Goal: Task Accomplishment & Management: Use online tool/utility

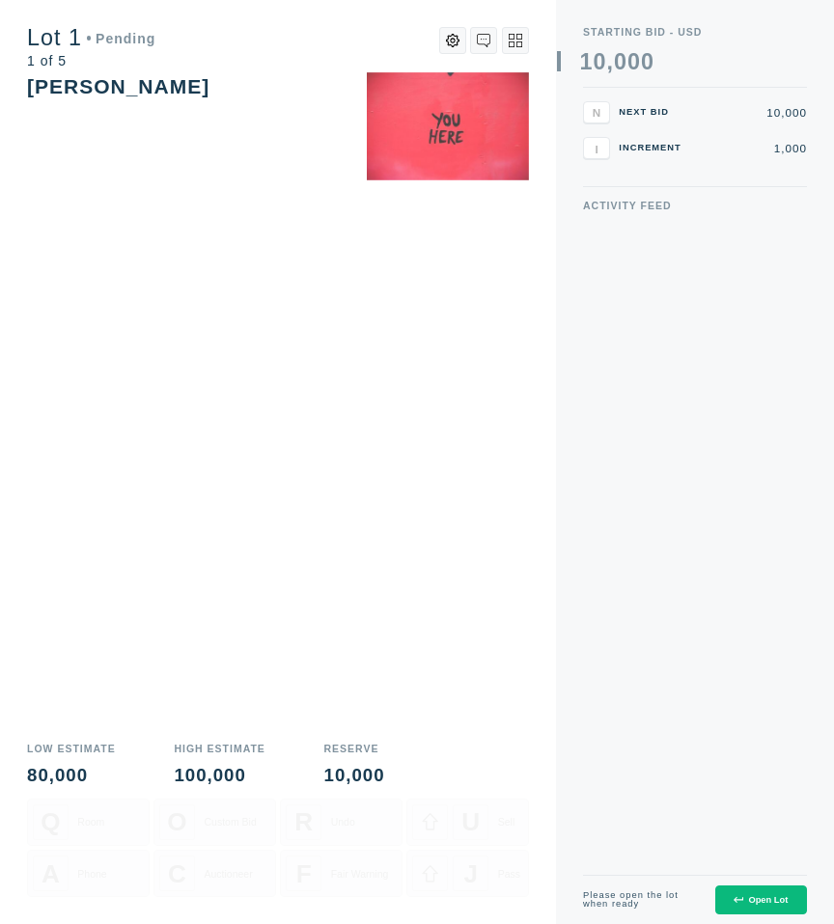
click at [774, 893] on button "Open Lot" at bounding box center [761, 901] width 92 height 30
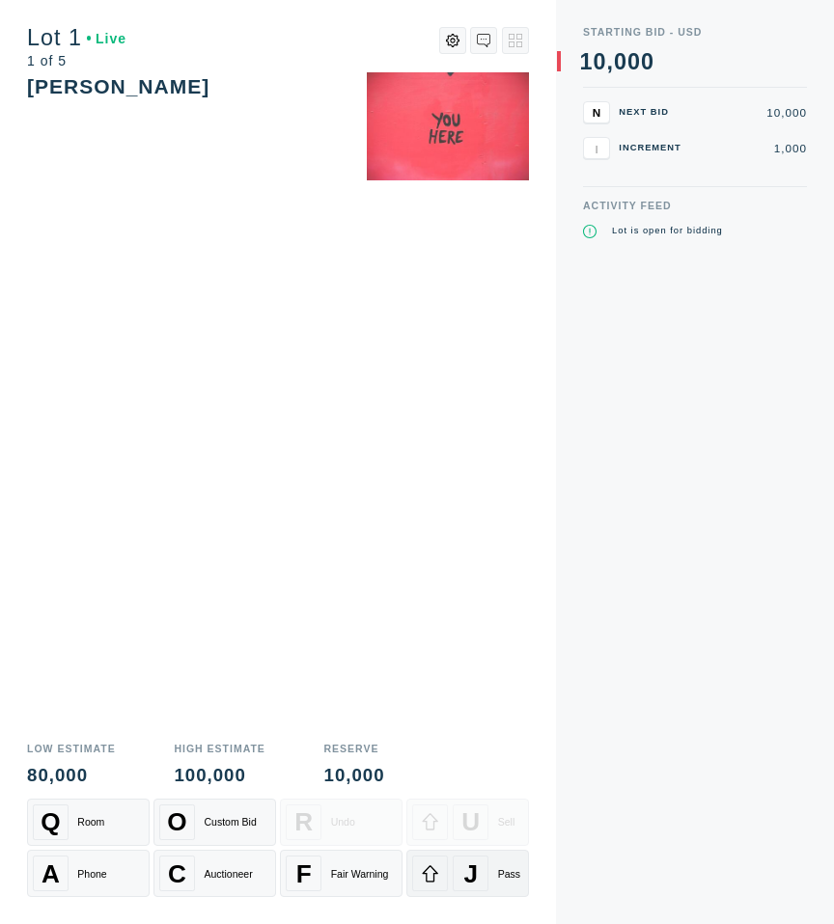
click at [466, 869] on span "J" at bounding box center [471, 874] width 14 height 30
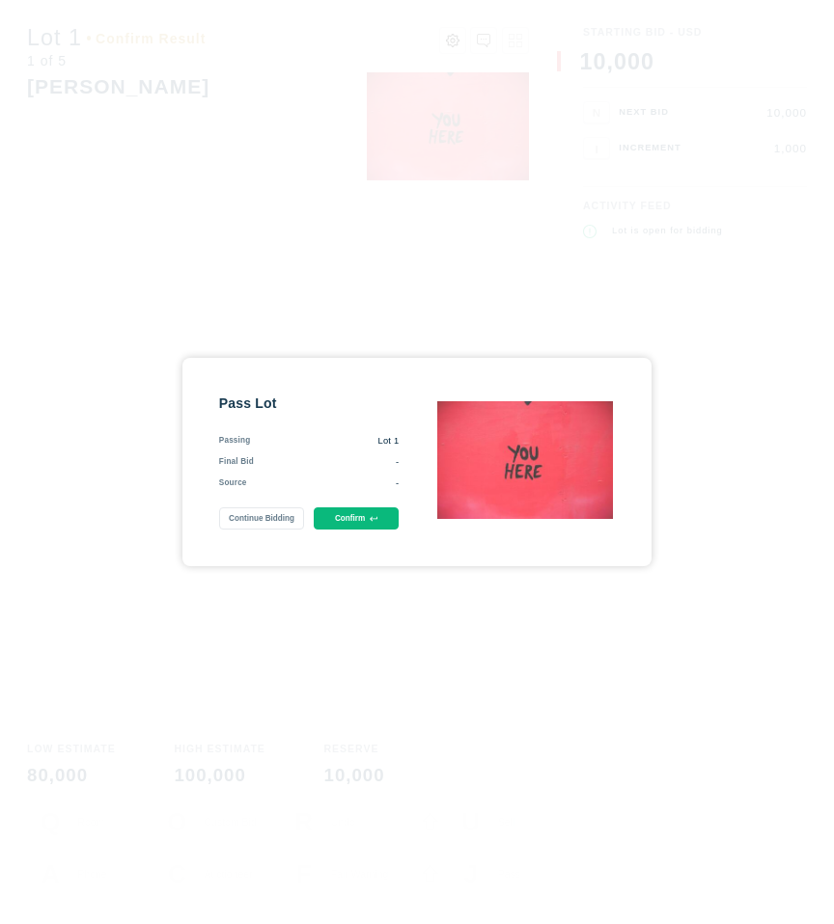
click at [378, 518] on button "Confirm" at bounding box center [357, 519] width 86 height 22
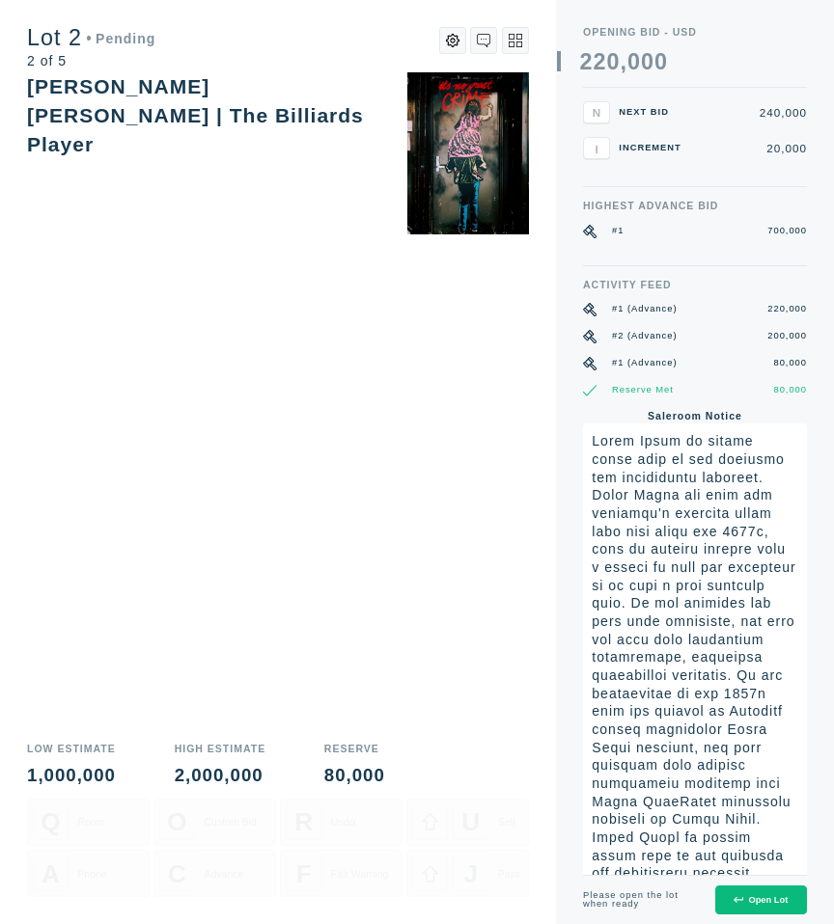
click at [754, 900] on div "Open Lot" at bounding box center [760, 900] width 54 height 10
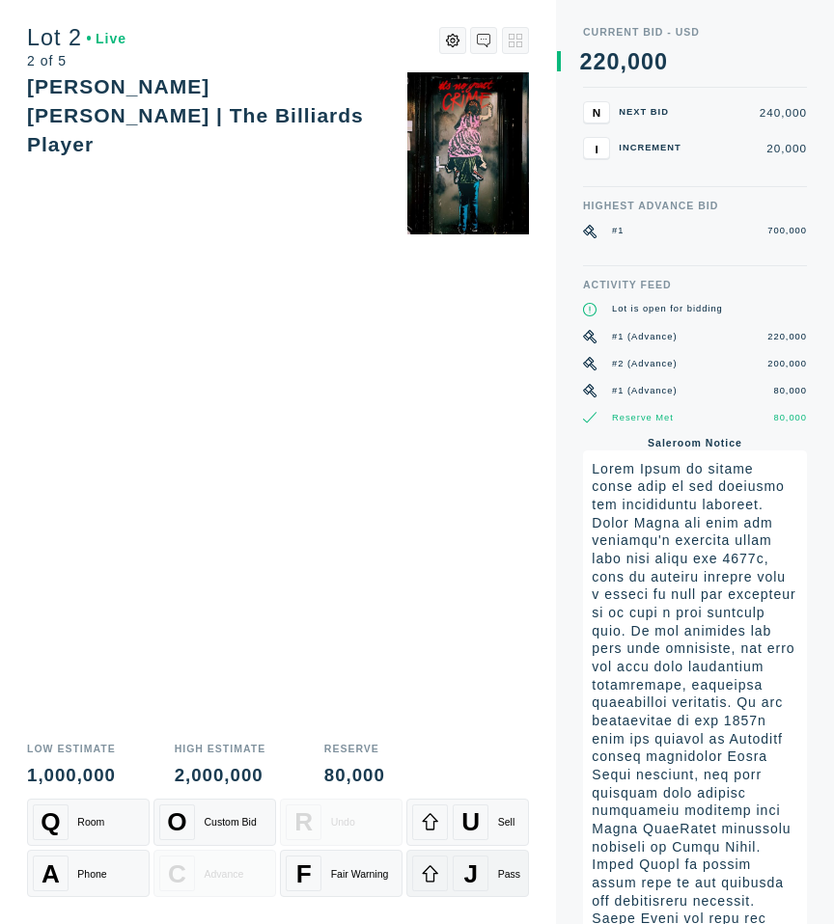
click at [485, 871] on div "J" at bounding box center [471, 874] width 36 height 36
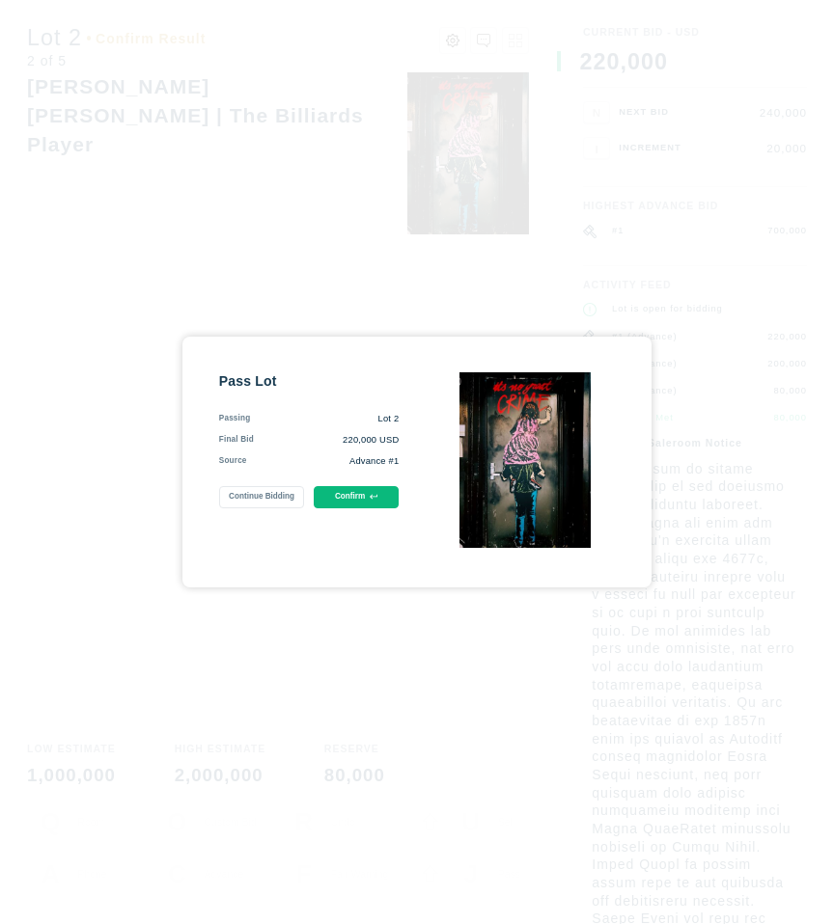
click at [365, 502] on button "Confirm" at bounding box center [357, 497] width 86 height 22
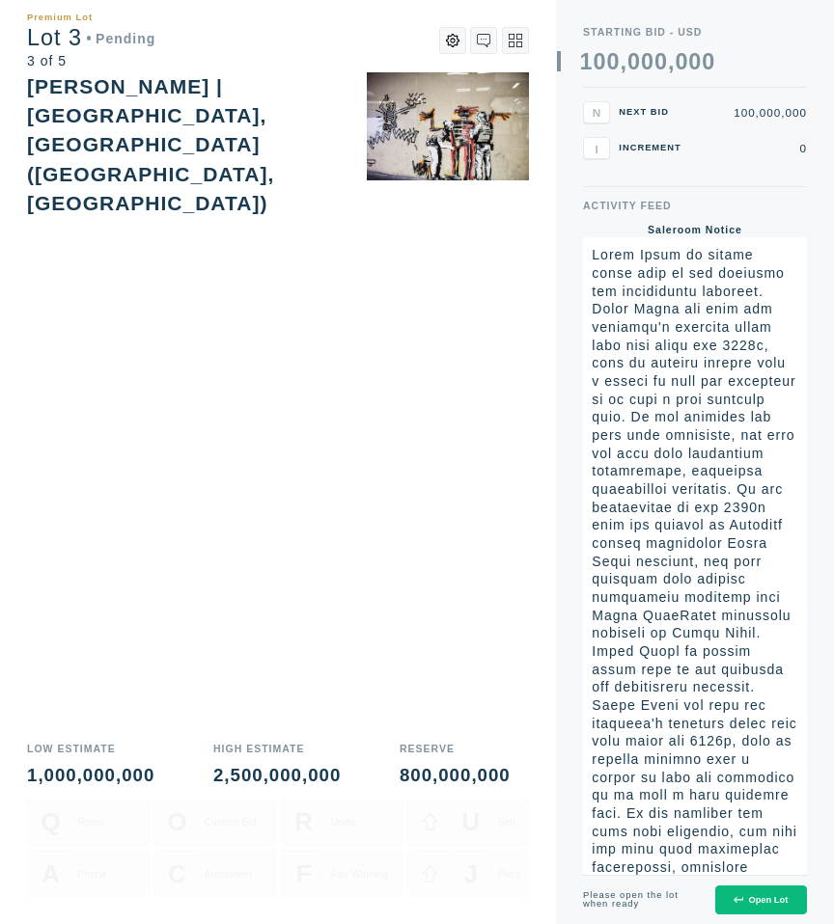
click at [777, 900] on div "Open Lot" at bounding box center [760, 900] width 54 height 10
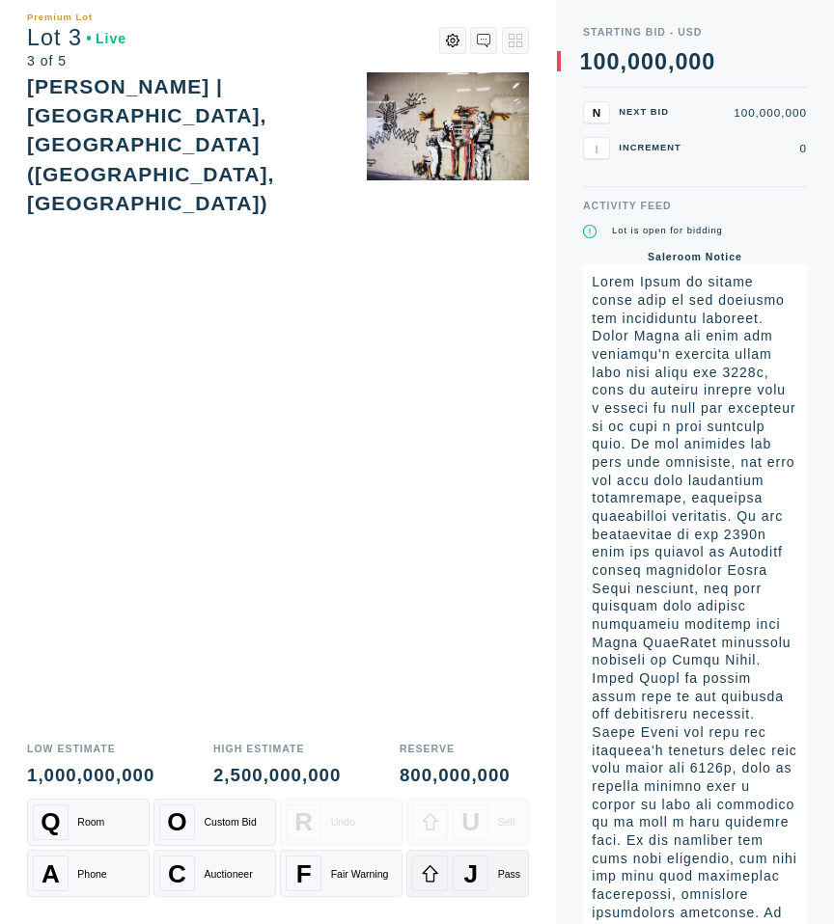
click at [463, 891] on div "J" at bounding box center [471, 874] width 36 height 36
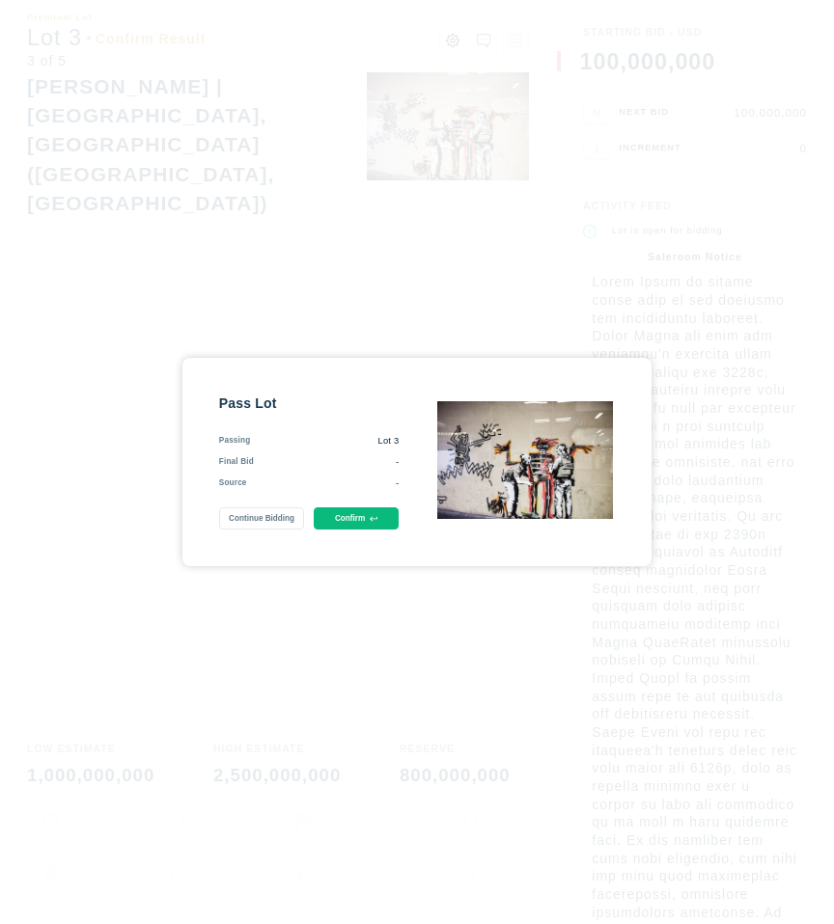
click at [344, 512] on button "Confirm" at bounding box center [357, 519] width 86 height 22
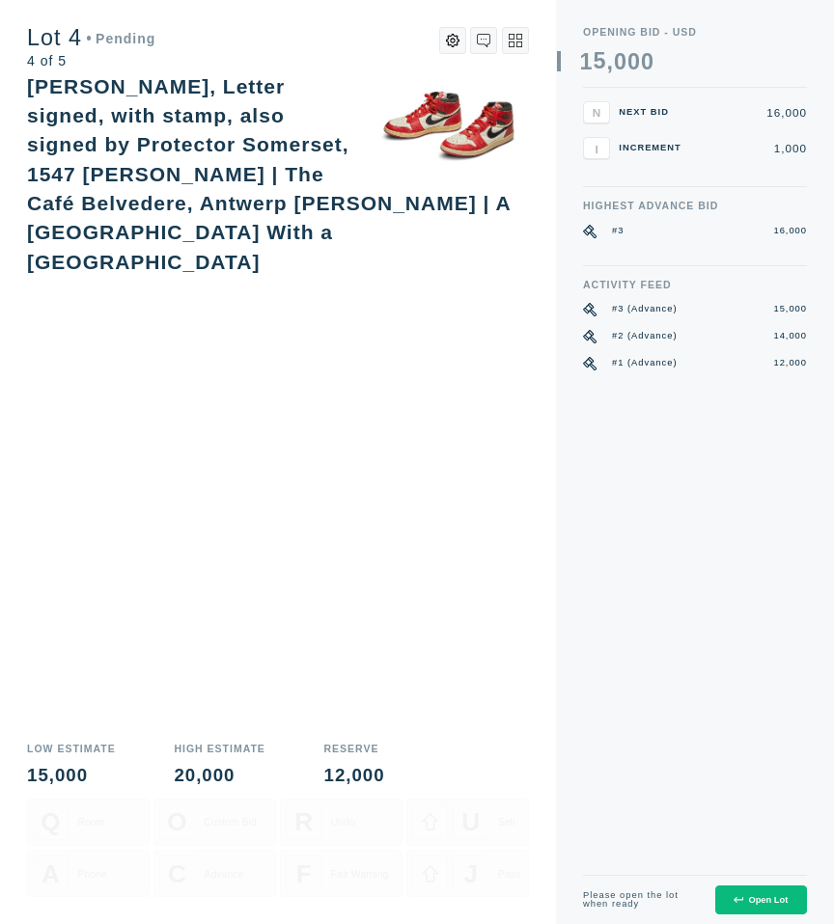
click at [748, 905] on div "Open Lot" at bounding box center [760, 900] width 54 height 10
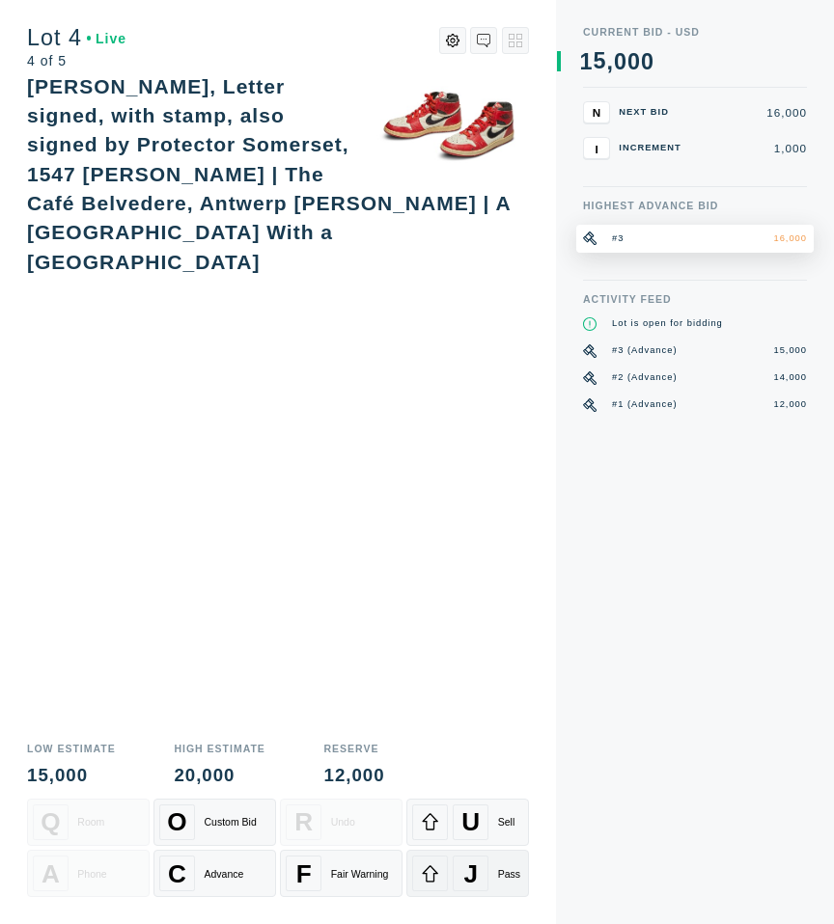
click at [454, 861] on div "J" at bounding box center [471, 874] width 36 height 36
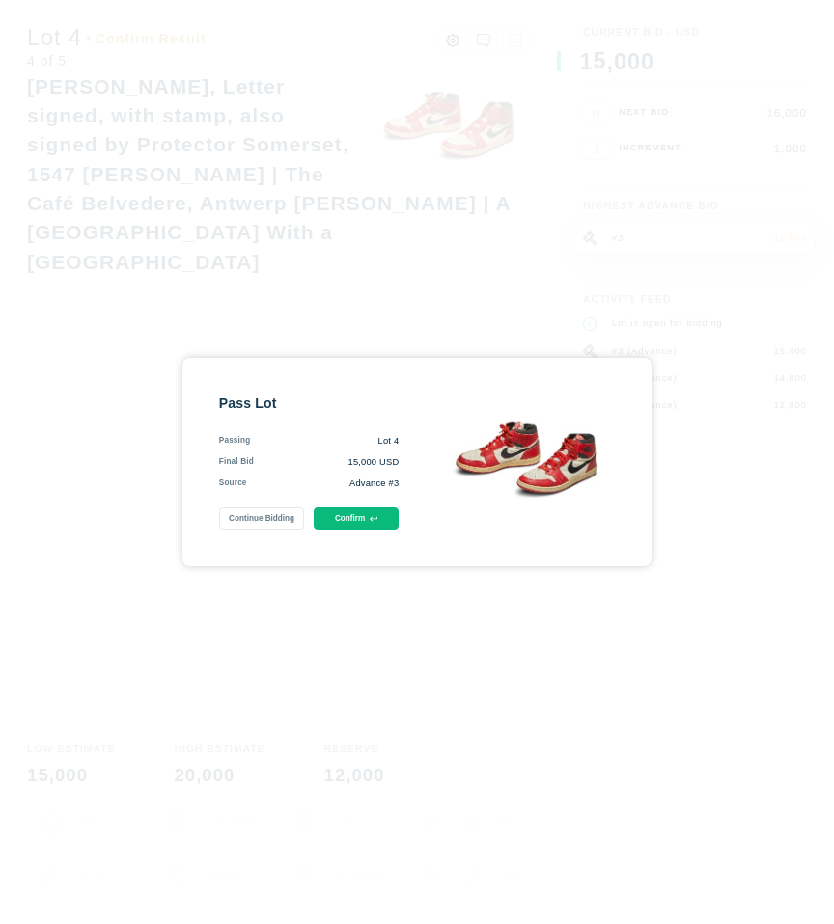
click at [354, 513] on button "Confirm" at bounding box center [357, 519] width 86 height 22
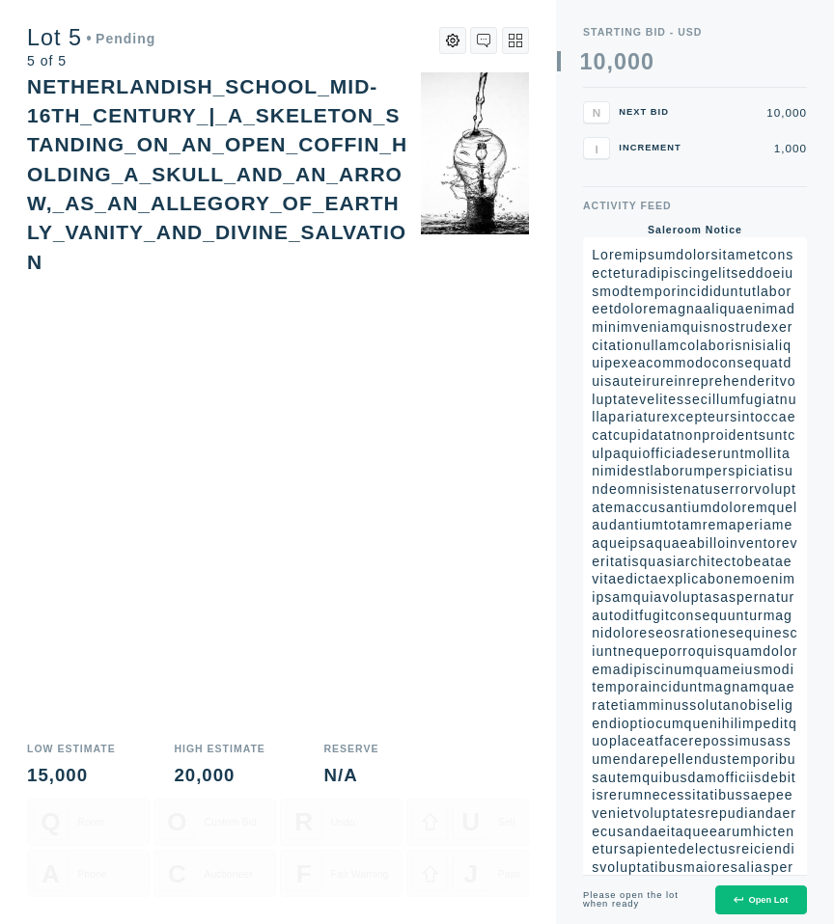
click at [756, 905] on div "Open Lot" at bounding box center [760, 900] width 54 height 10
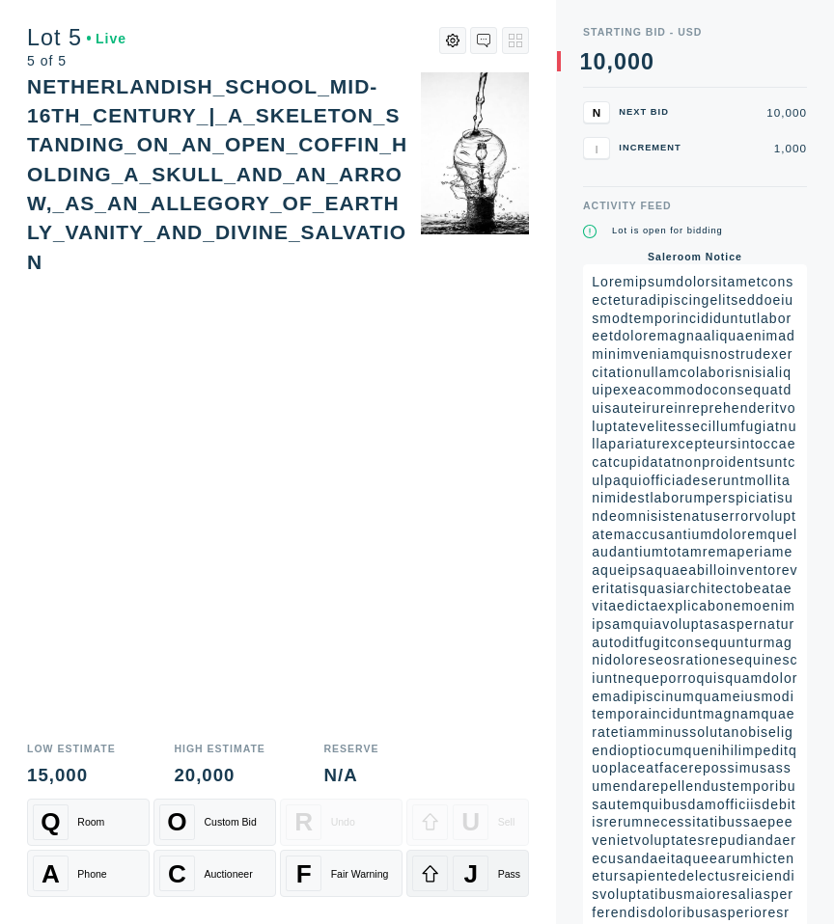
click at [451, 878] on div "J Pass" at bounding box center [467, 874] width 111 height 36
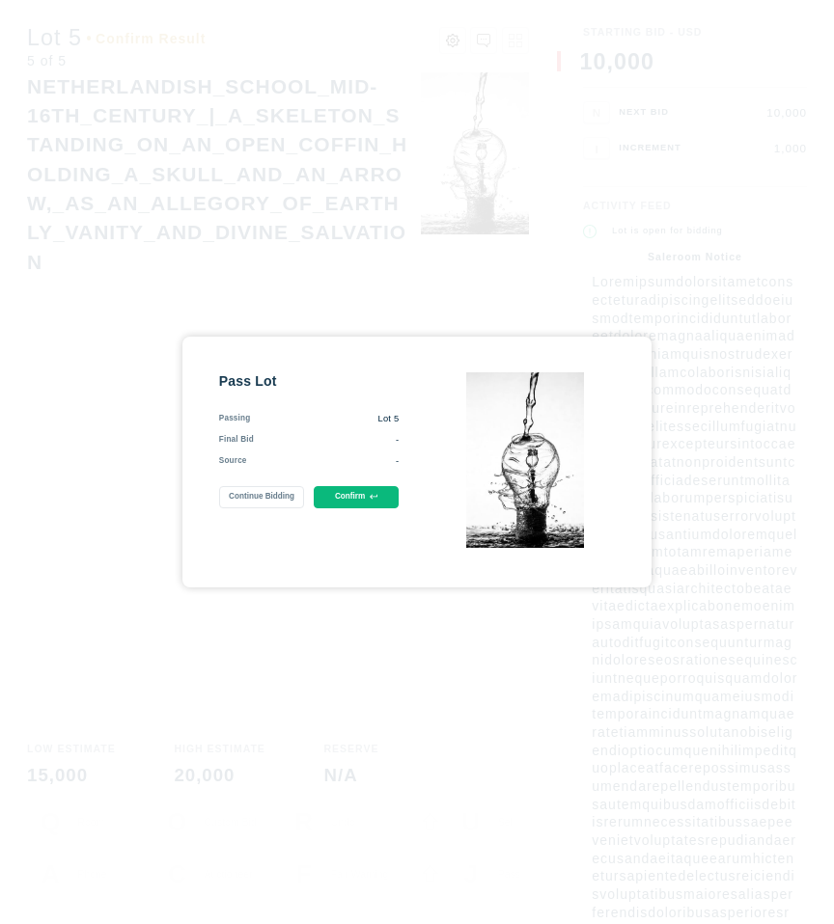
click at [353, 501] on button "Confirm" at bounding box center [357, 497] width 86 height 22
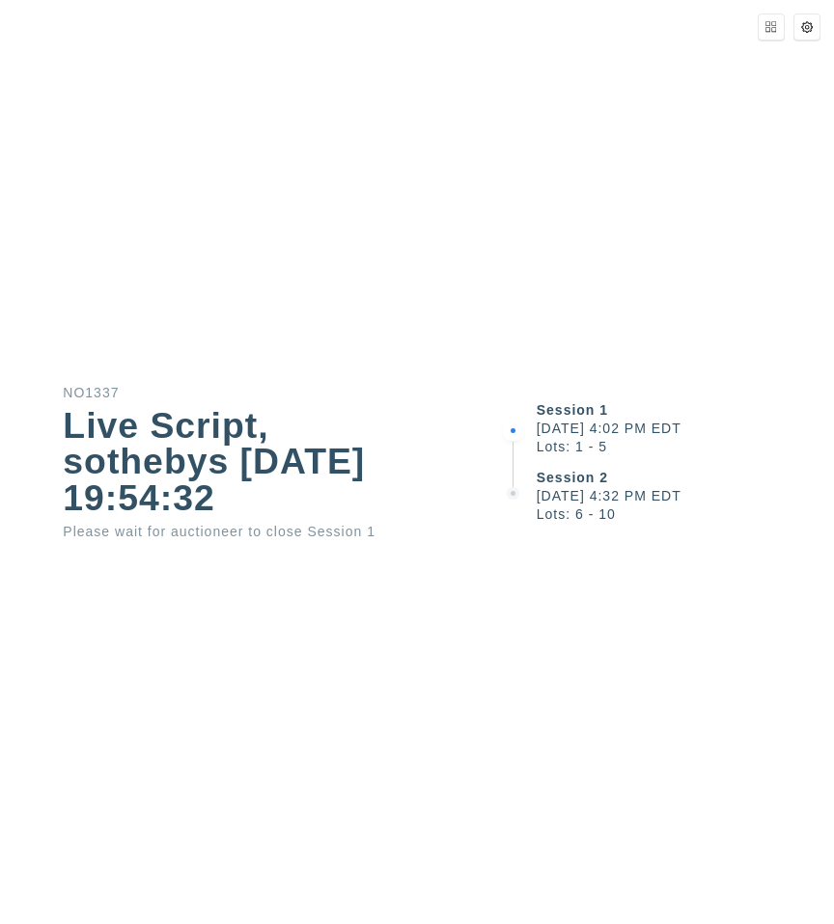
click at [549, 120] on div "Session 1 [DATE] 4:02 PM EDT Lots: 1 - 5 Session 2 [DATE] 4:32 PM EDT Lots: 6 -…" at bounding box center [667, 462] width 334 height 924
